Goal: Task Accomplishment & Management: Manage account settings

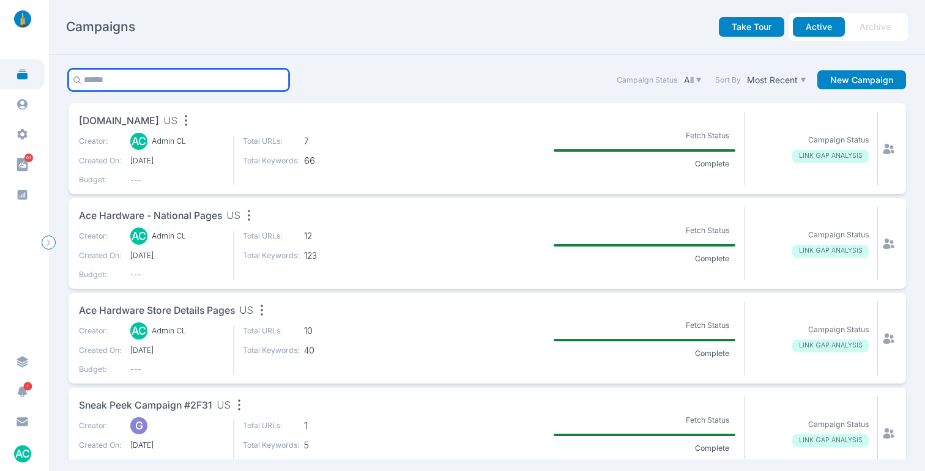
click at [107, 79] on input "text" at bounding box center [179, 79] width 221 height 21
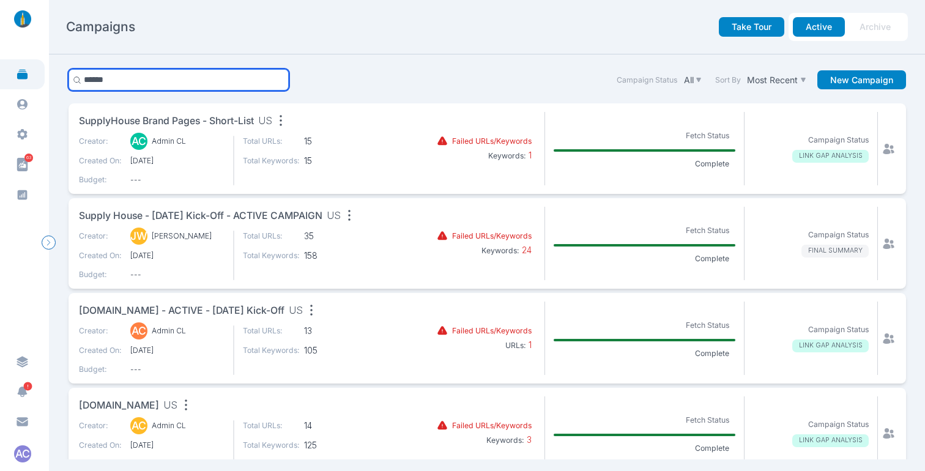
type input "******"
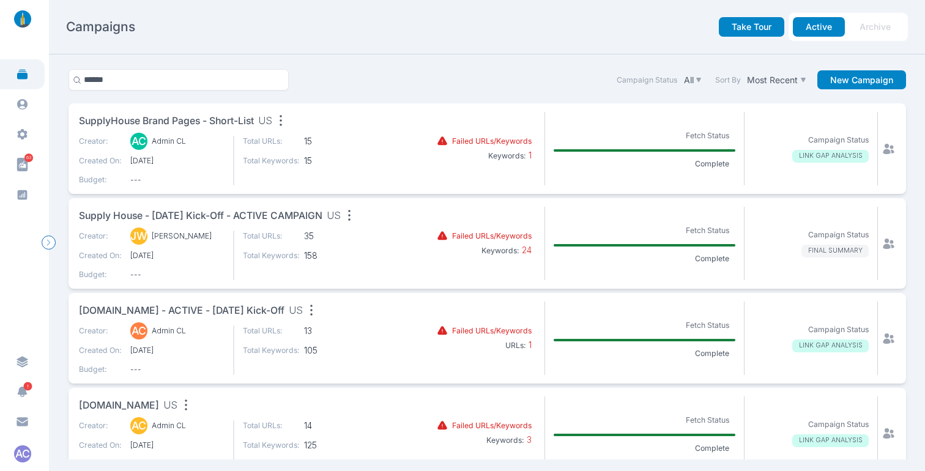
click at [322, 218] on span "Supply House - [DATE] Kick-off - ACTIVE CAMPAIGN" at bounding box center [200, 216] width 243 height 15
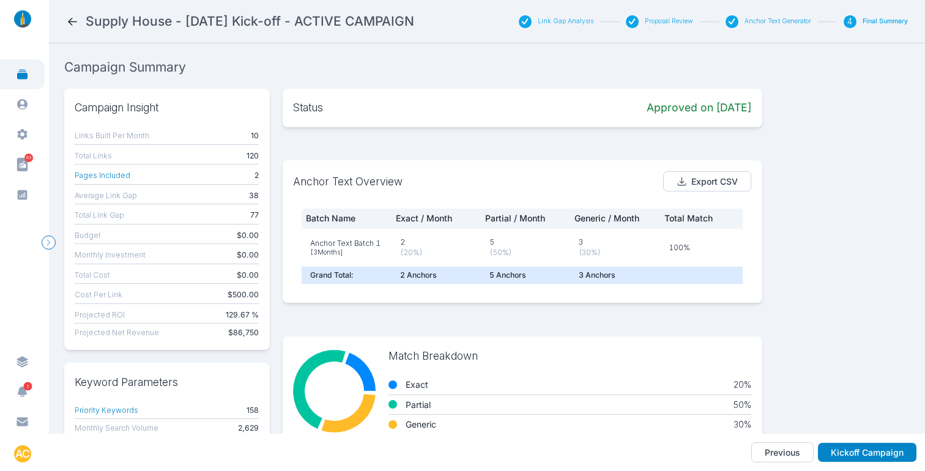
click at [583, 24] on button "Link Gap Analysis" at bounding box center [566, 21] width 56 height 9
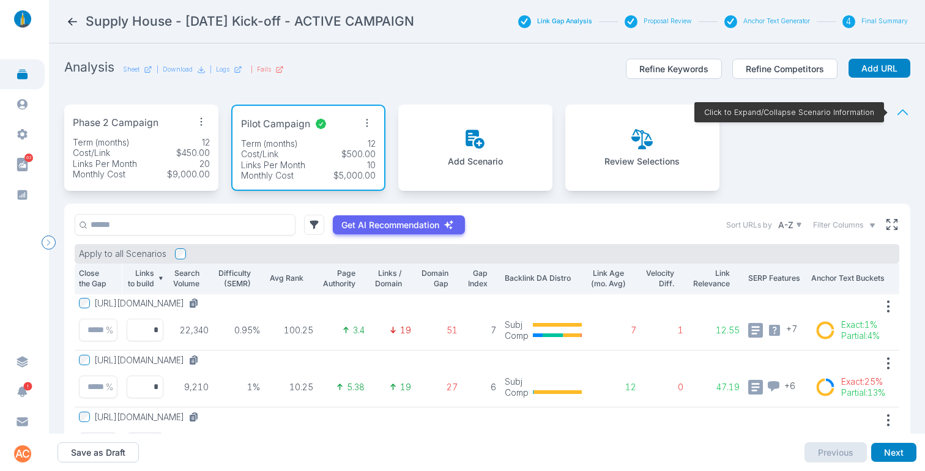
click at [143, 151] on div "Cost/Link $450.00" at bounding box center [141, 152] width 137 height 11
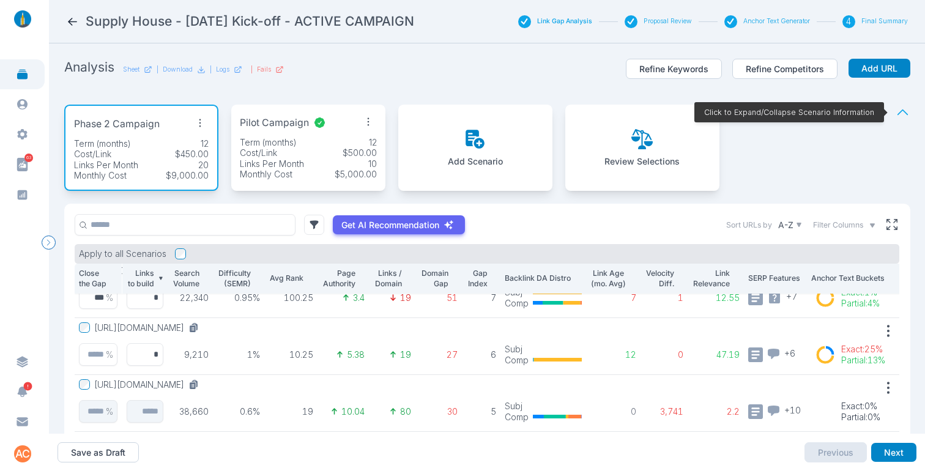
scroll to position [155, 0]
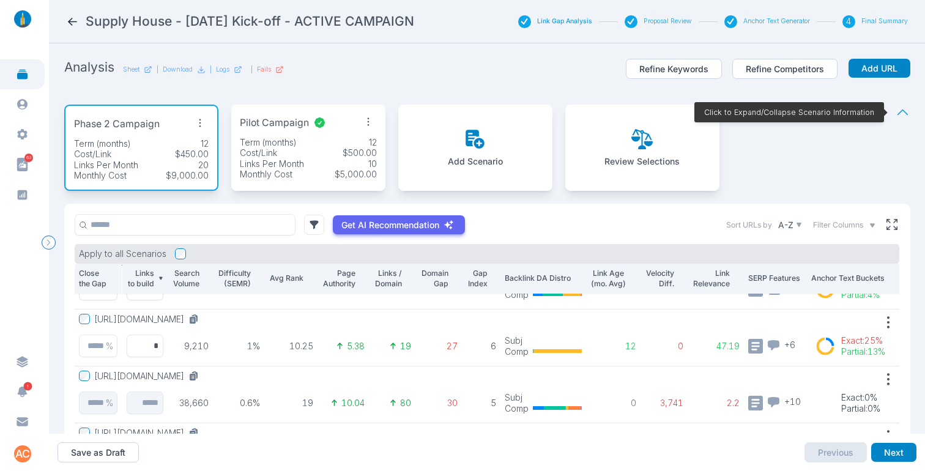
click at [309, 168] on div "Links Per Month 10" at bounding box center [308, 163] width 137 height 11
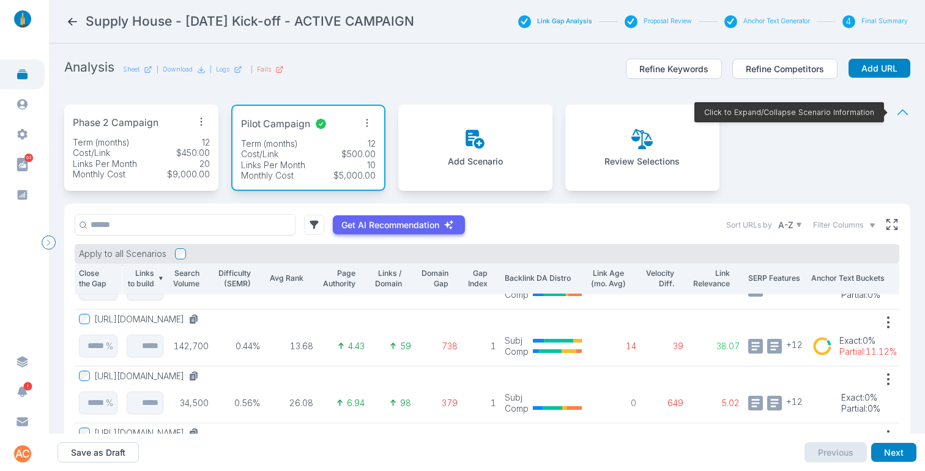
scroll to position [0, 0]
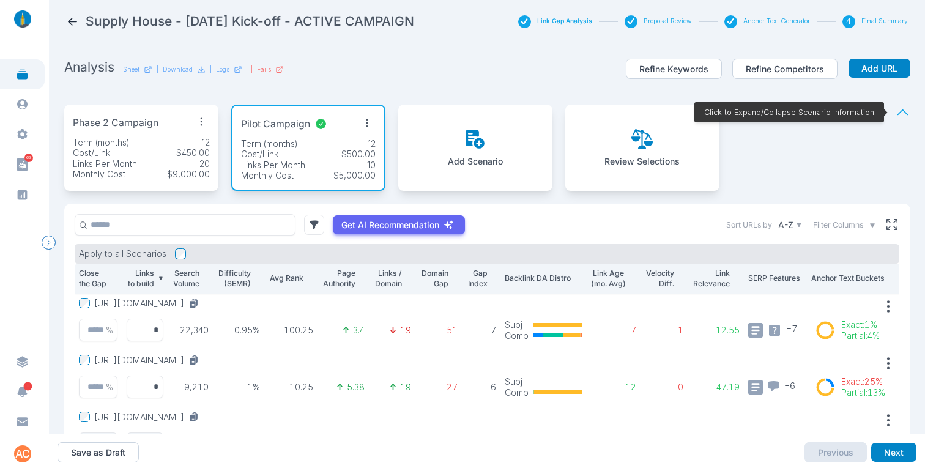
click at [154, 158] on div "Links Per Month 20" at bounding box center [141, 163] width 137 height 11
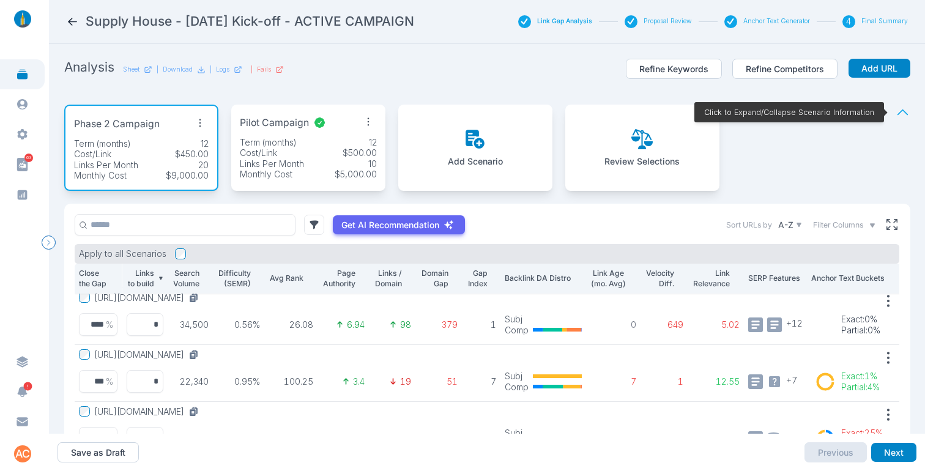
scroll to position [63, 0]
drag, startPoint x: 139, startPoint y: 382, endPoint x: 157, endPoint y: 382, distance: 17.7
click at [157, 382] on input "*" at bounding box center [144, 380] width 37 height 23
type input "*"
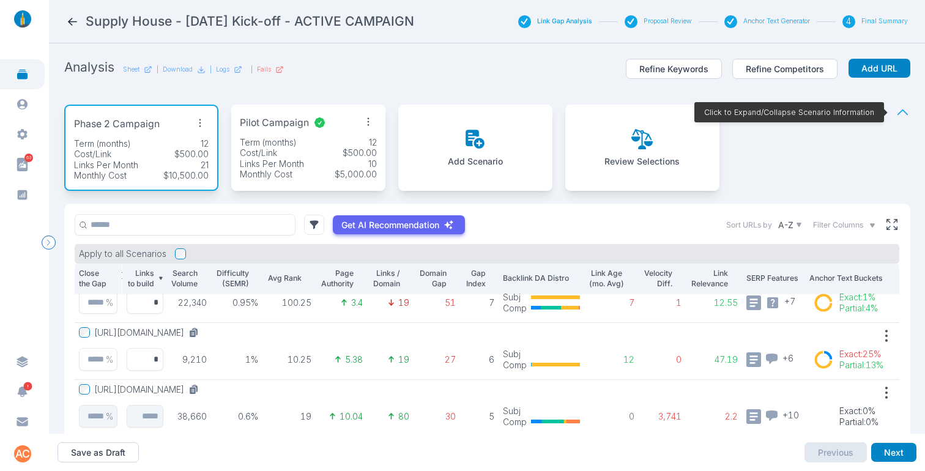
scroll to position [143, 23]
drag, startPoint x: 145, startPoint y: 357, endPoint x: 163, endPoint y: 358, distance: 17.8
click at [158, 358] on input "*" at bounding box center [144, 357] width 37 height 23
type input "*"
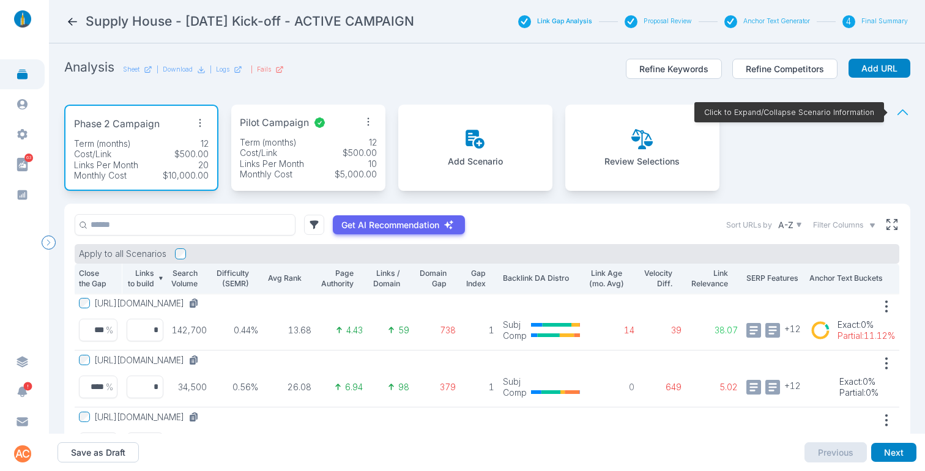
scroll to position [0, 8]
drag, startPoint x: 147, startPoint y: 334, endPoint x: 188, endPoint y: 341, distance: 41.5
click at [165, 334] on td "*" at bounding box center [145, 322] width 46 height 57
type input "*"
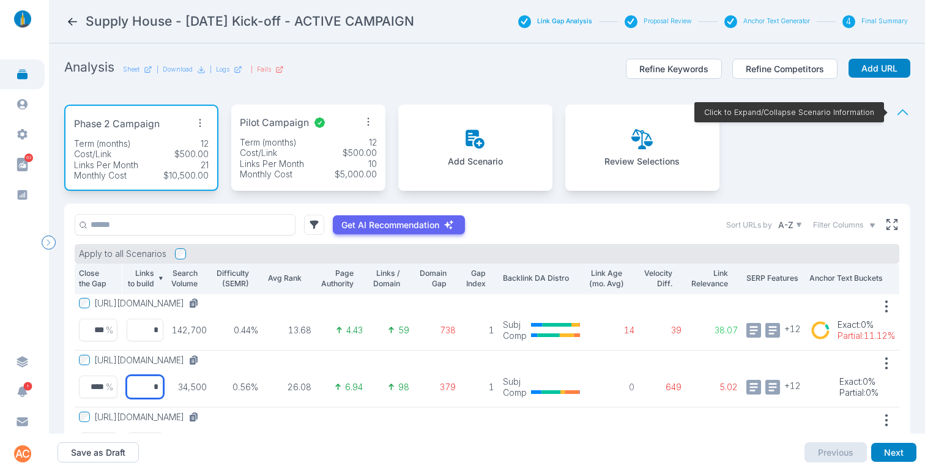
drag, startPoint x: 151, startPoint y: 388, endPoint x: 162, endPoint y: 388, distance: 11.0
click at [162, 388] on input "*" at bounding box center [144, 387] width 37 height 23
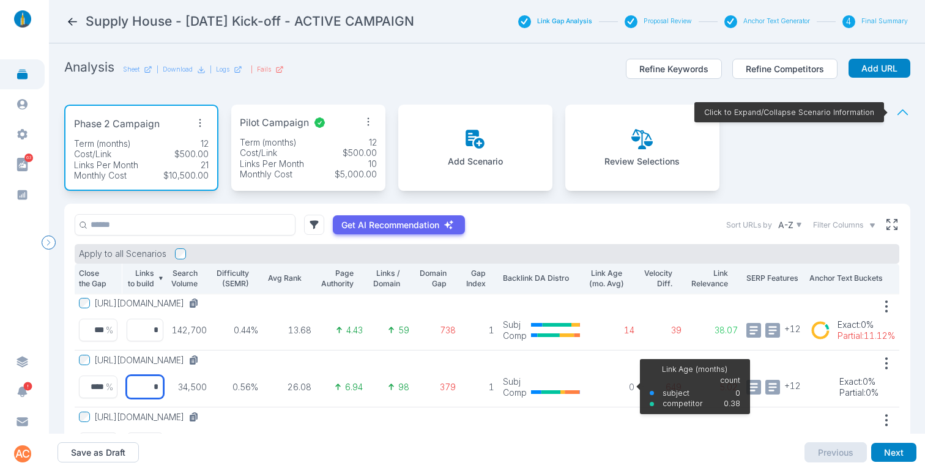
scroll to position [0, 0]
type input "*"
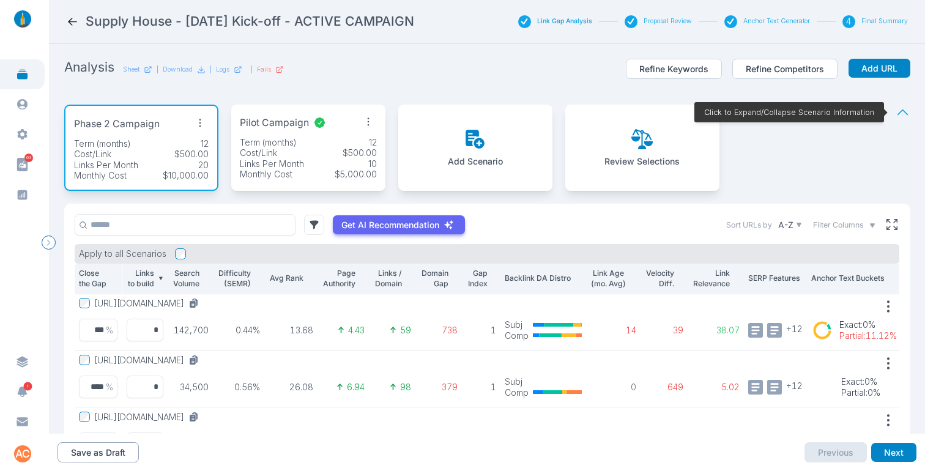
click at [103, 450] on button "Save as Draft" at bounding box center [97, 452] width 81 height 21
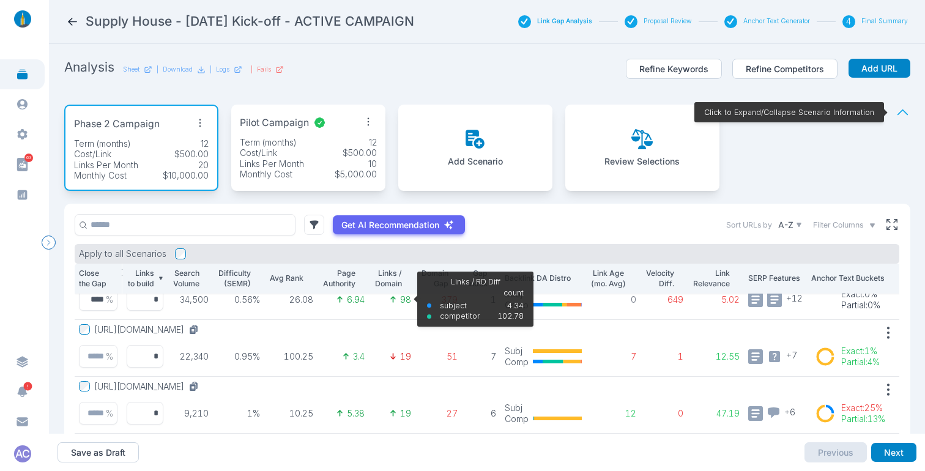
scroll to position [90, 0]
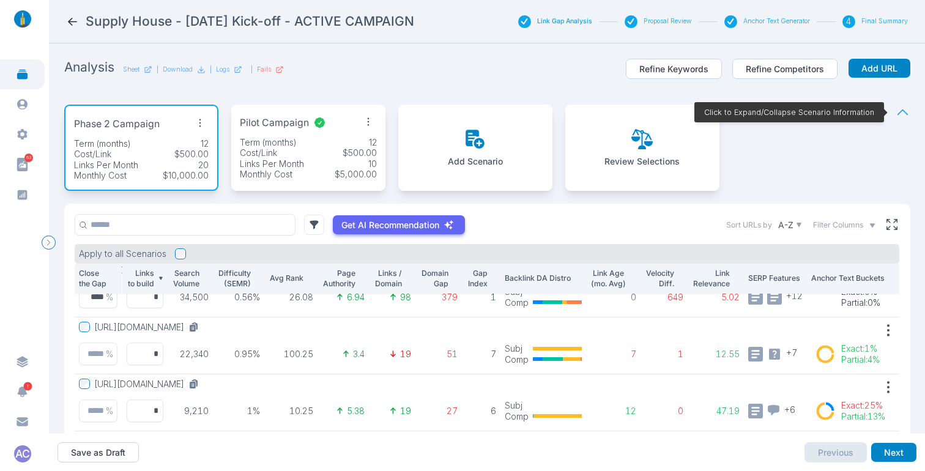
click at [198, 328] on icon at bounding box center [194, 326] width 6 height 8
click at [196, 382] on icon at bounding box center [193, 385] width 6 height 7
